Goal: Task Accomplishment & Management: Manage account settings

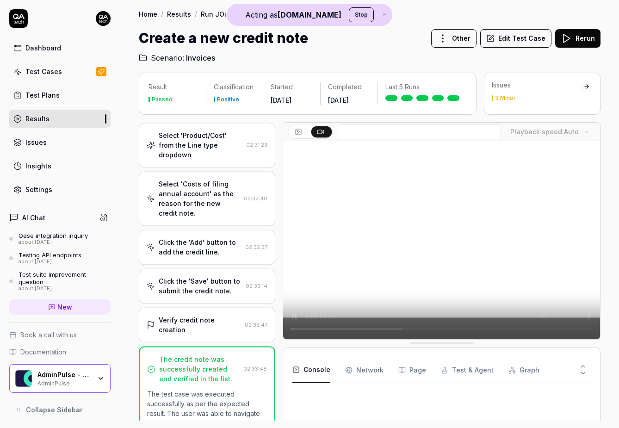
click at [349, 13] on button "Stop" at bounding box center [361, 14] width 25 height 15
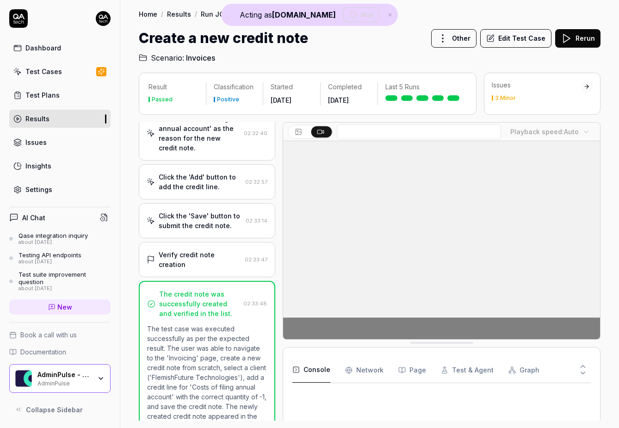
scroll to position [376, 0]
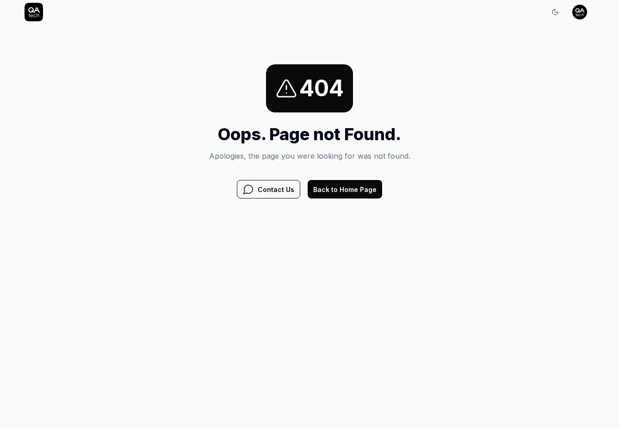
click at [355, 194] on button "Back to Home Page" at bounding box center [344, 189] width 74 height 18
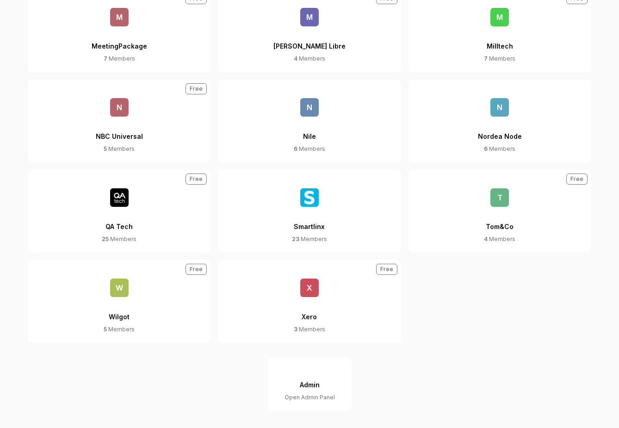
scroll to position [602, 0]
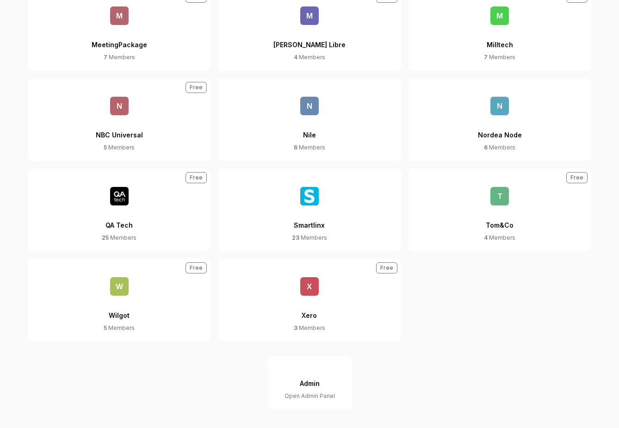
click at [305, 389] on div "Admin" at bounding box center [310, 383] width 20 height 17
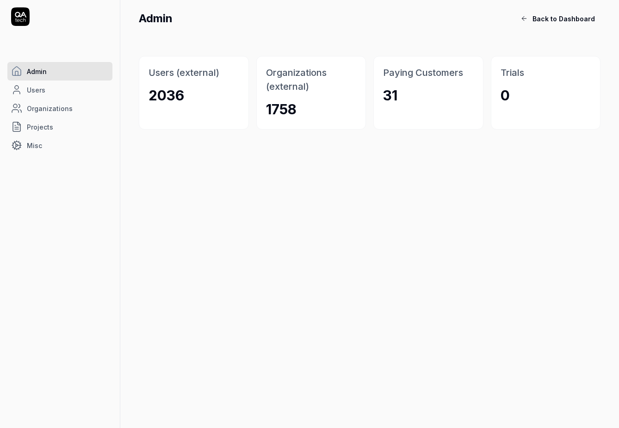
click at [44, 105] on span "Organizations" at bounding box center [50, 109] width 46 height 10
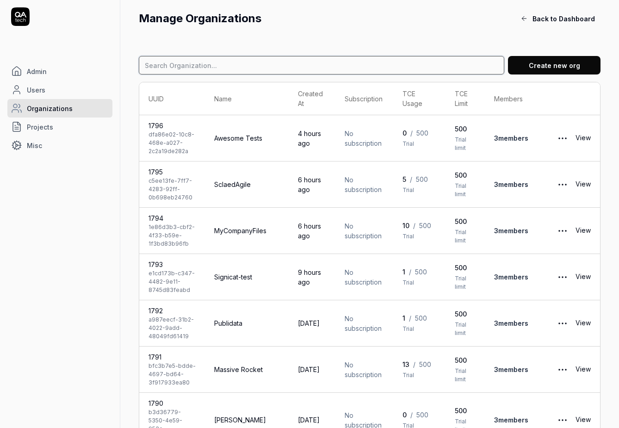
click at [243, 62] on input at bounding box center [321, 65] width 365 height 18
type input "l"
type input "keepnet"
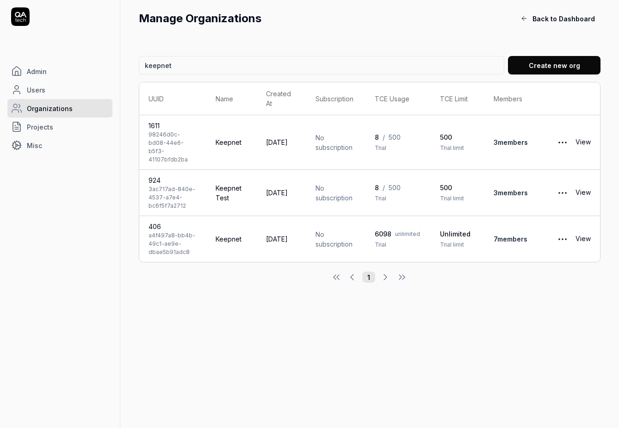
click at [582, 230] on link "View" at bounding box center [582, 239] width 15 height 18
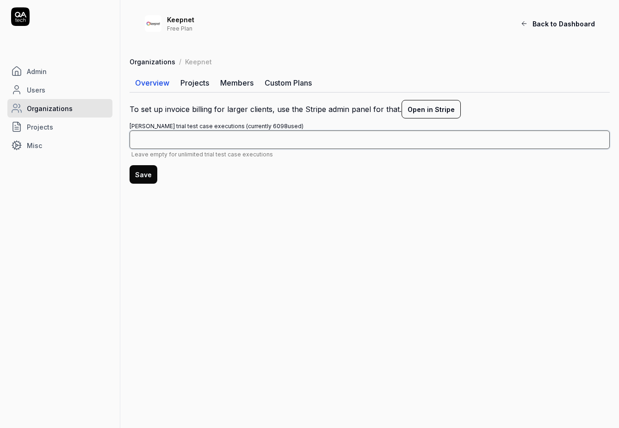
click at [359, 138] on input "[PERSON_NAME] trial test case executions (currently 6098 used) Leave empty for …" at bounding box center [369, 139] width 480 height 18
type input "6000"
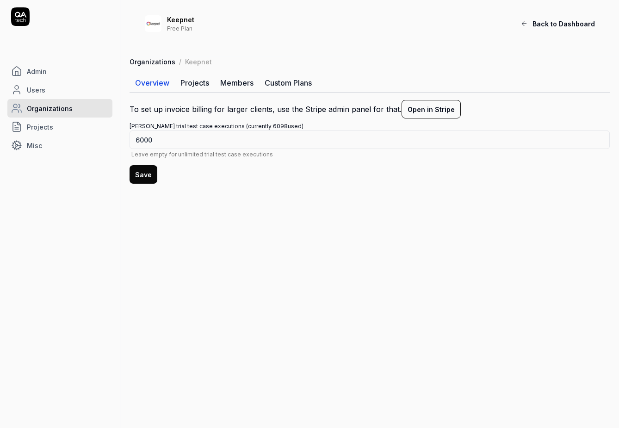
click at [144, 173] on button "Save" at bounding box center [143, 174] width 28 height 18
click at [135, 176] on button "Save" at bounding box center [143, 174] width 28 height 18
